Goal: Navigation & Orientation: Find specific page/section

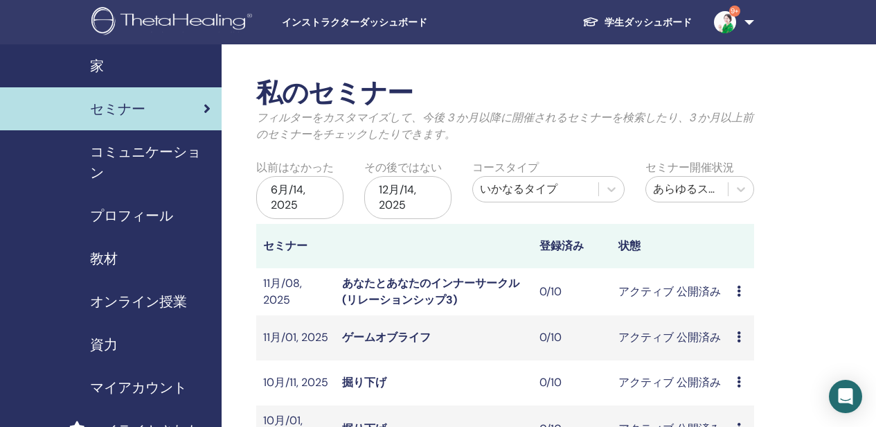
click at [635, 20] on link "学生ダッシュボード" at bounding box center [637, 23] width 132 height 26
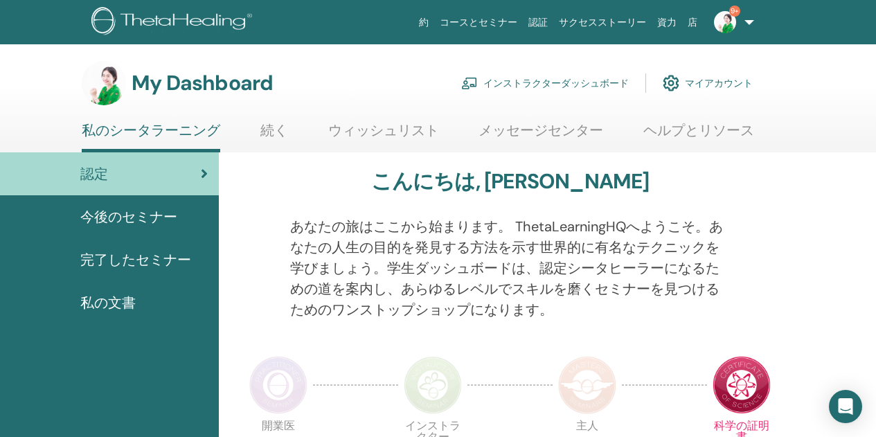
click at [143, 220] on span "今後のセミナー" at bounding box center [128, 216] width 97 height 21
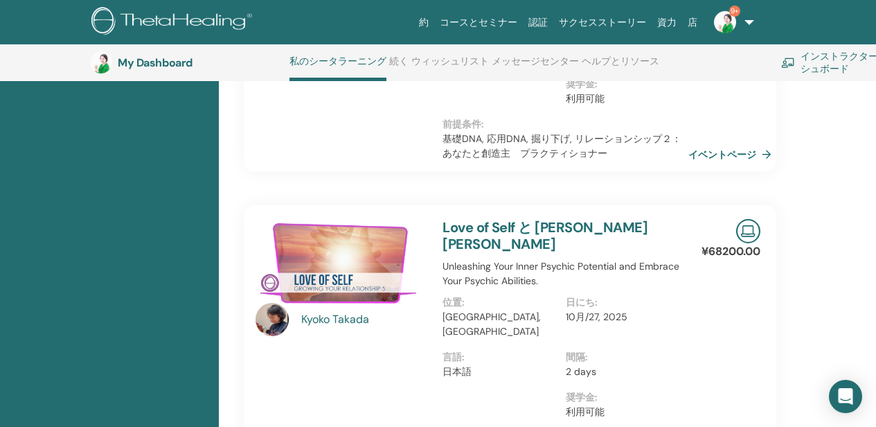
scroll to position [175, 0]
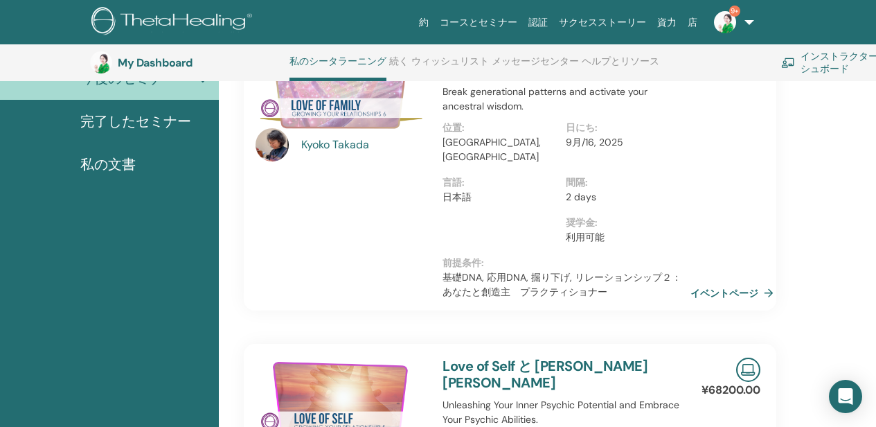
click at [751, 283] on link "イベントページ" at bounding box center [735, 293] width 89 height 21
